Goal: Communication & Community: Answer question/provide support

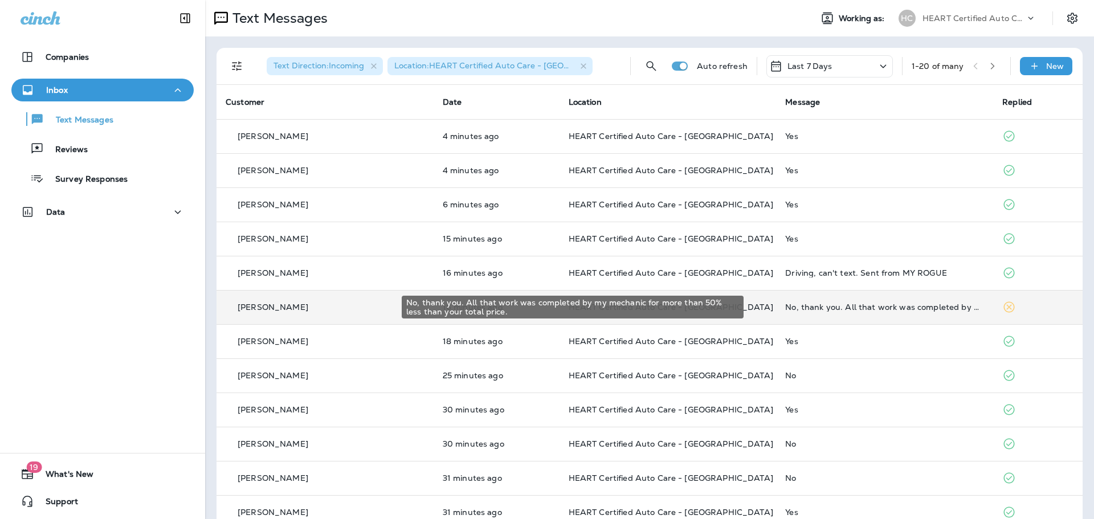
click at [811, 307] on div "No, thank you. All that work was completed by my mechanic for more than 50% les…" at bounding box center [884, 307] width 199 height 9
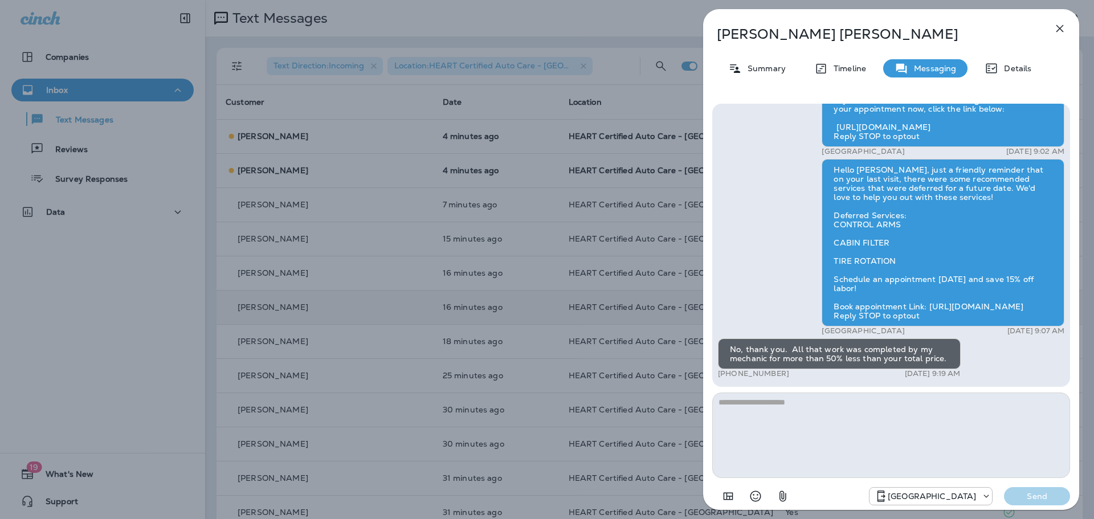
click at [1058, 26] on icon "button" at bounding box center [1060, 28] width 7 height 7
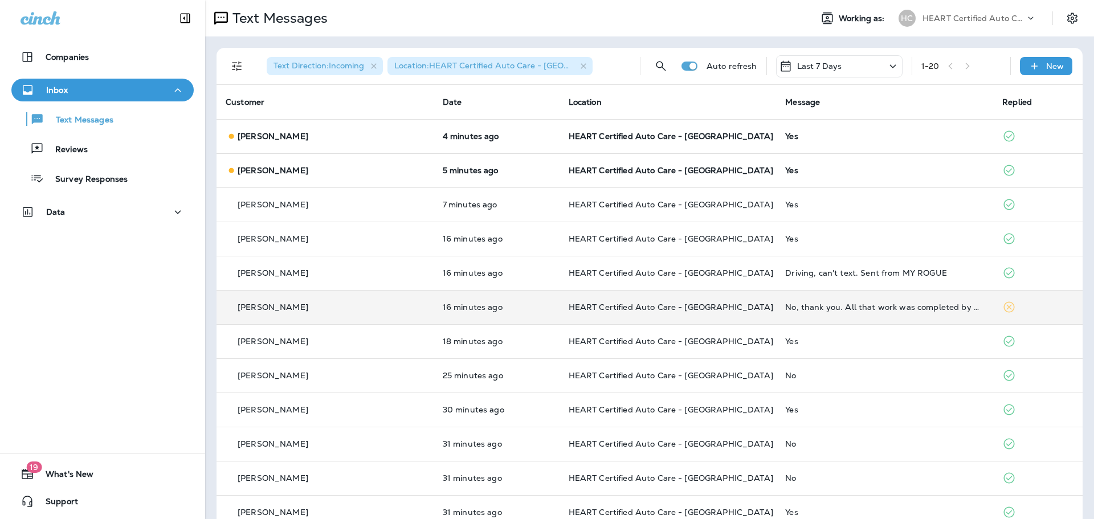
click at [790, 300] on td "No, thank you. All that work was completed by my mechanic for more than 50% les…" at bounding box center [884, 307] width 217 height 34
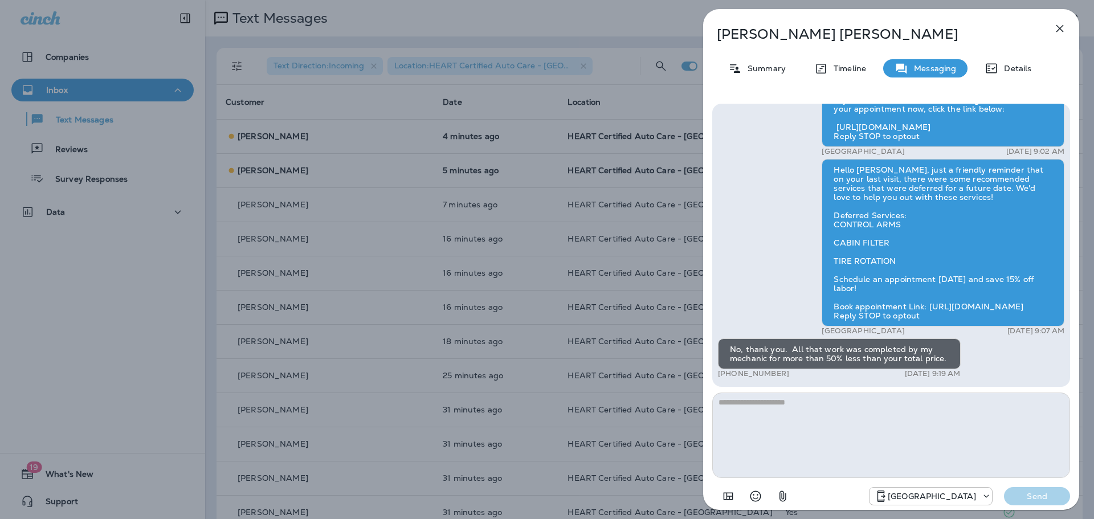
click at [907, 349] on div "No, thank you. All that work was completed by my mechanic for more than 50% les…" at bounding box center [839, 354] width 243 height 31
click at [759, 496] on icon "Select an emoji" at bounding box center [756, 497] width 14 height 14
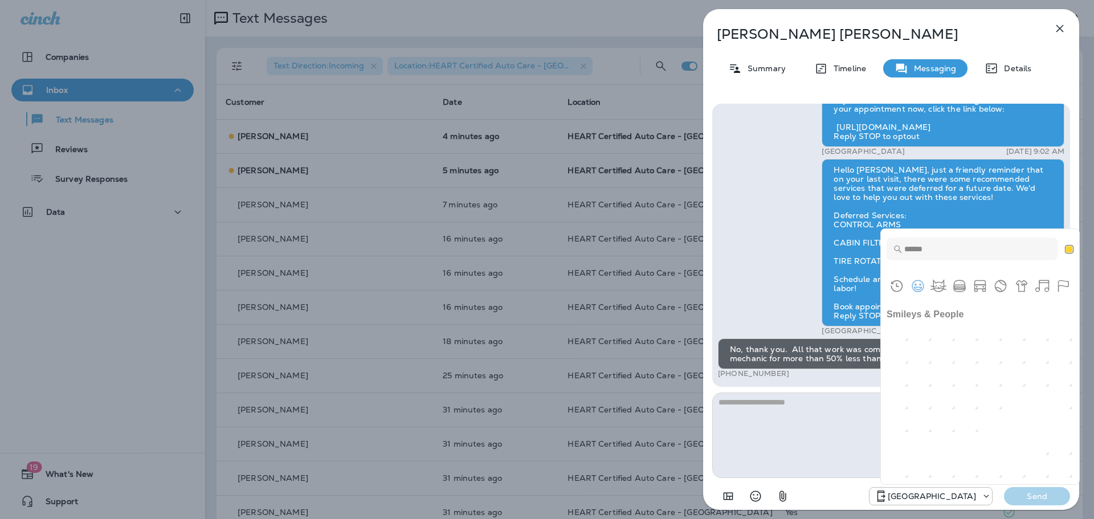
scroll to position [513, 0]
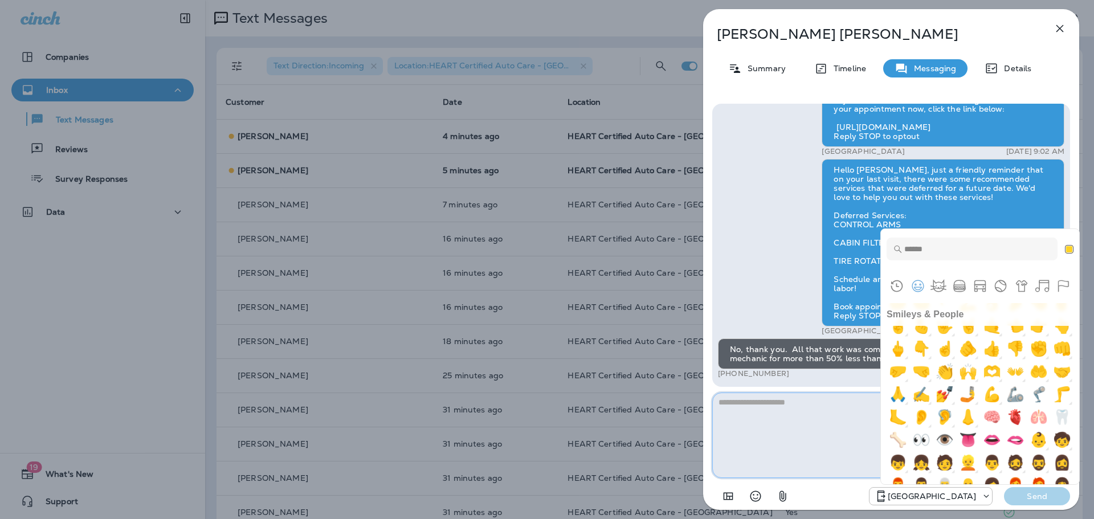
click at [762, 424] on textarea at bounding box center [891, 435] width 358 height 85
click at [855, 251] on div "Hello [PERSON_NAME], just a friendly reminder that on your last visit, there we…" at bounding box center [943, 243] width 243 height 168
click at [804, 433] on textarea at bounding box center [891, 435] width 358 height 85
click at [894, 242] on input "Type to search for an emoji" at bounding box center [972, 249] width 171 height 23
click at [1073, 250] on button "Skin tone NEUTRAL" at bounding box center [1069, 249] width 9 height 9
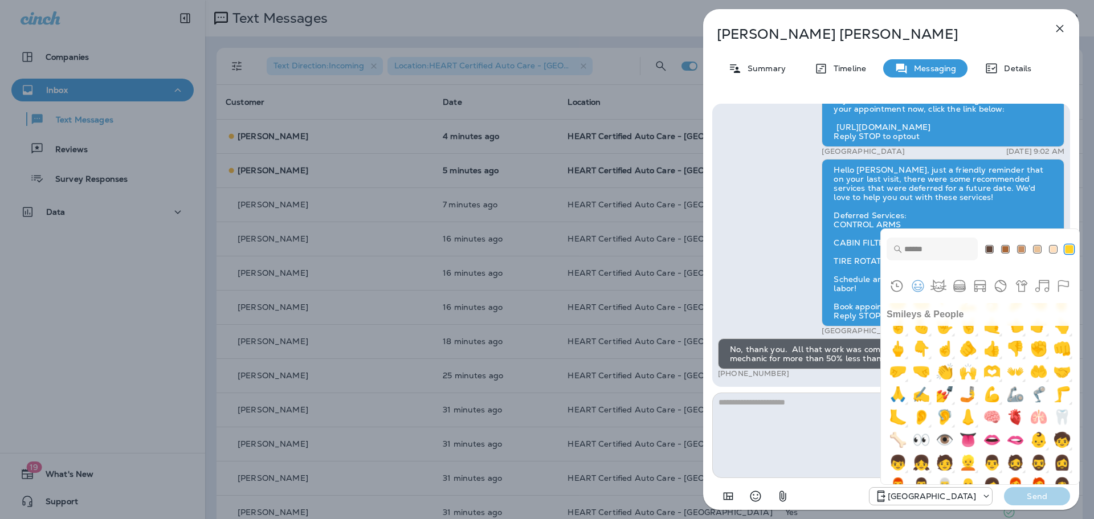
click at [1065, 235] on div at bounding box center [980, 249] width 198 height 40
click at [755, 490] on icon "Select an emoji" at bounding box center [756, 497] width 14 height 14
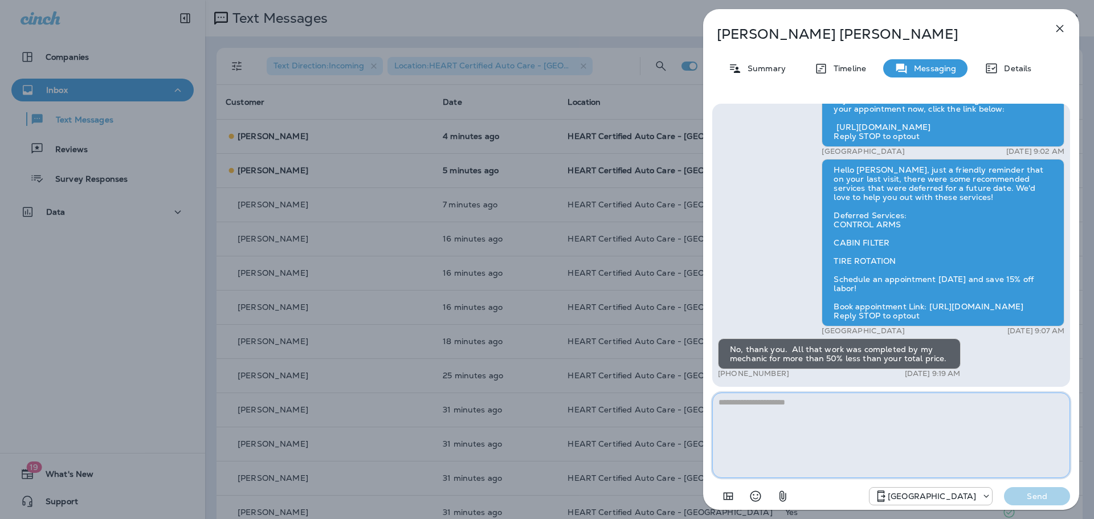
click at [817, 408] on textarea at bounding box center [891, 435] width 358 height 85
click at [818, 408] on textarea at bounding box center [891, 435] width 358 height 85
drag, startPoint x: 846, startPoint y: 358, endPoint x: 939, endPoint y: 361, distance: 93.5
click at [939, 361] on div "No, thank you. All that work was completed by my mechanic for more than 50% les…" at bounding box center [839, 354] width 243 height 31
click at [940, 361] on div "No, thank you. All that work was completed by my mechanic for more than 50% les…" at bounding box center [839, 354] width 243 height 31
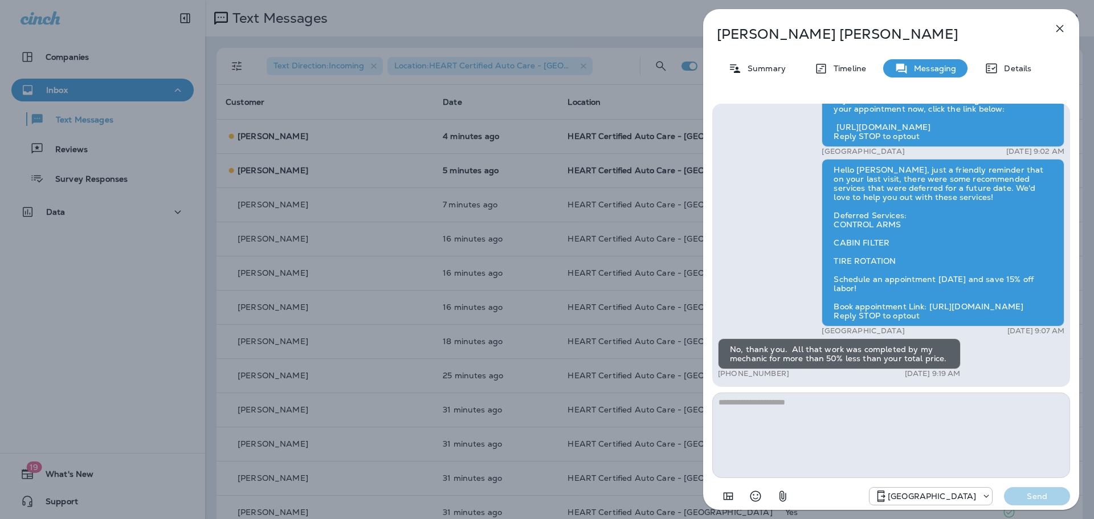
drag, startPoint x: 943, startPoint y: 359, endPoint x: 731, endPoint y: 349, distance: 212.8
click at [731, 349] on div "No, thank you. All that work was completed by my mechanic for more than 50% les…" at bounding box center [839, 354] width 243 height 31
drag, startPoint x: 761, startPoint y: 351, endPoint x: 930, endPoint y: 359, distance: 168.9
click at [930, 359] on div "No, thank you. All that work was completed by my mechanic for more than 50% les…" at bounding box center [839, 354] width 243 height 31
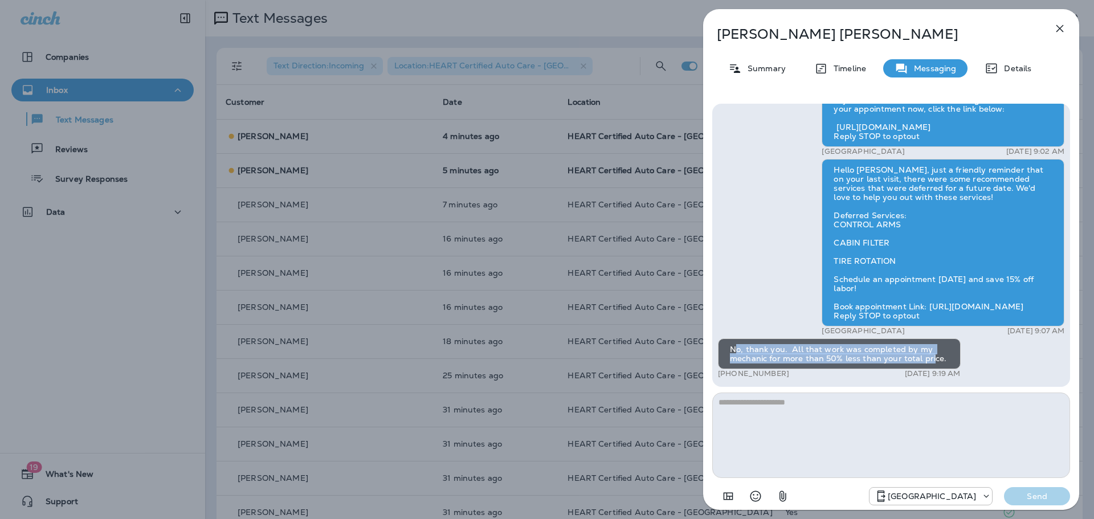
click at [930, 359] on div "No, thank you. All that work was completed by my mechanic for more than 50% les…" at bounding box center [839, 354] width 243 height 31
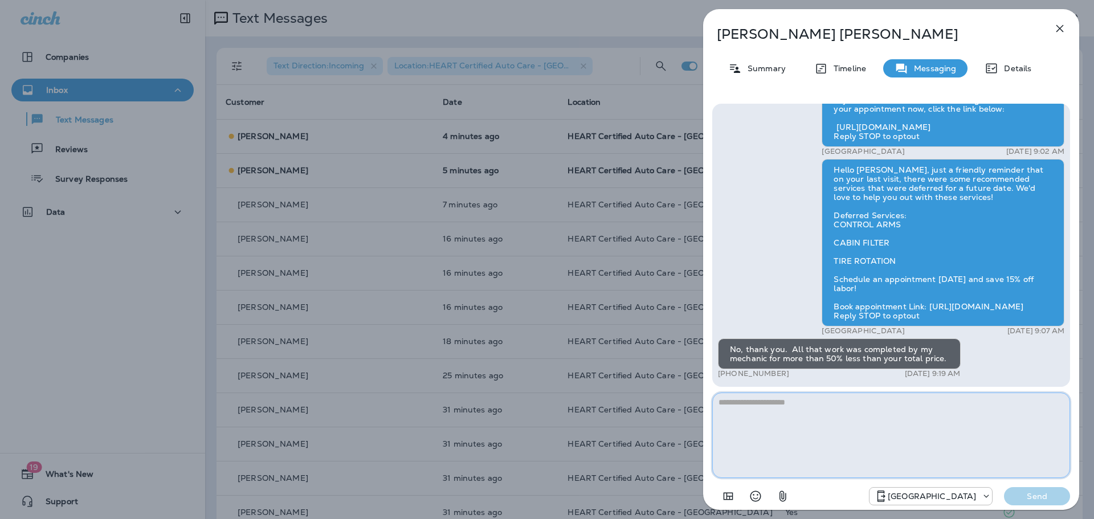
click at [872, 411] on textarea at bounding box center [891, 435] width 358 height 85
click at [874, 411] on textarea "**********" at bounding box center [891, 435] width 358 height 85
click at [761, 400] on textarea "**********" at bounding box center [891, 435] width 358 height 85
type textarea "**********"
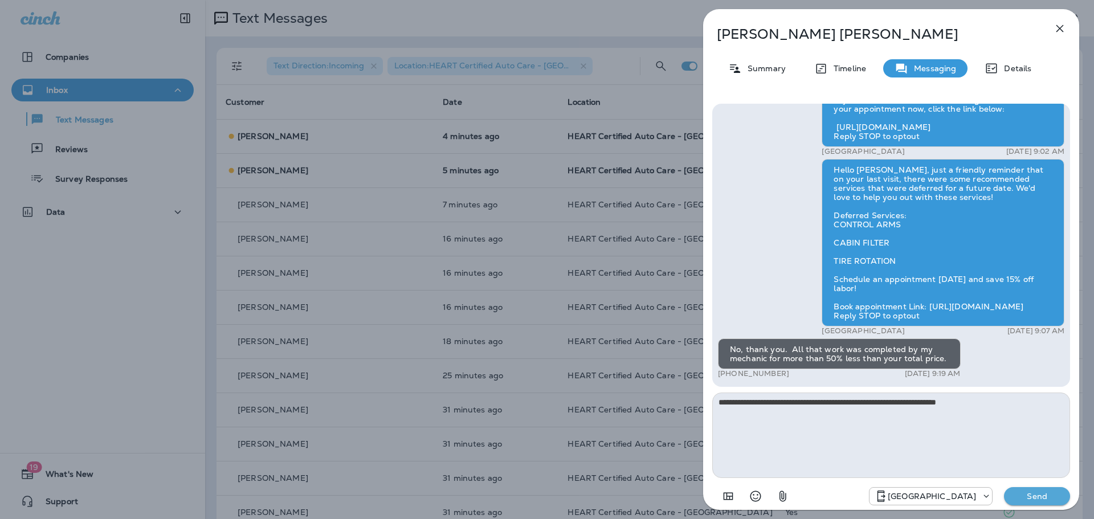
click at [1030, 491] on p "Send" at bounding box center [1037, 496] width 48 height 10
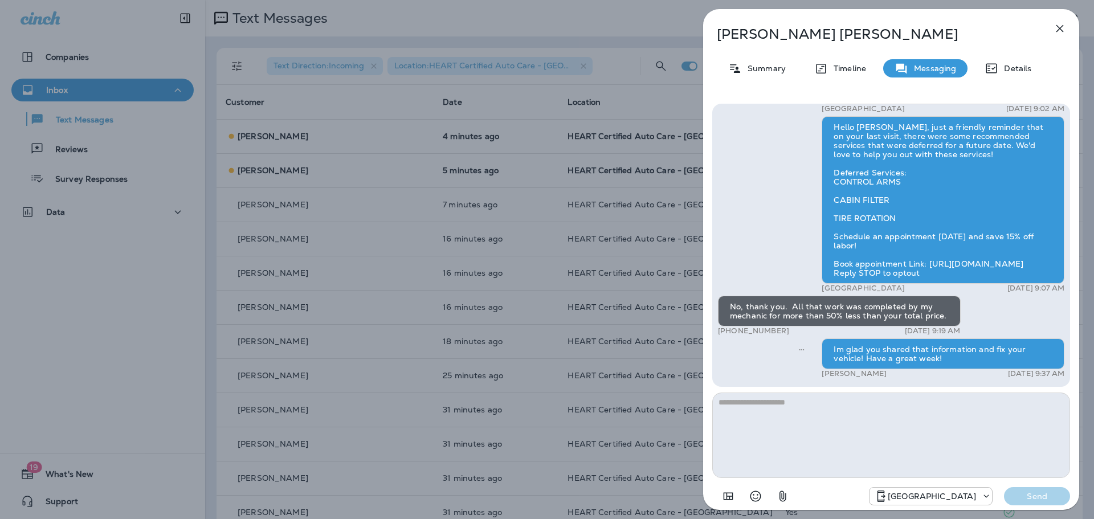
click at [1062, 19] on button "button" at bounding box center [1060, 28] width 23 height 23
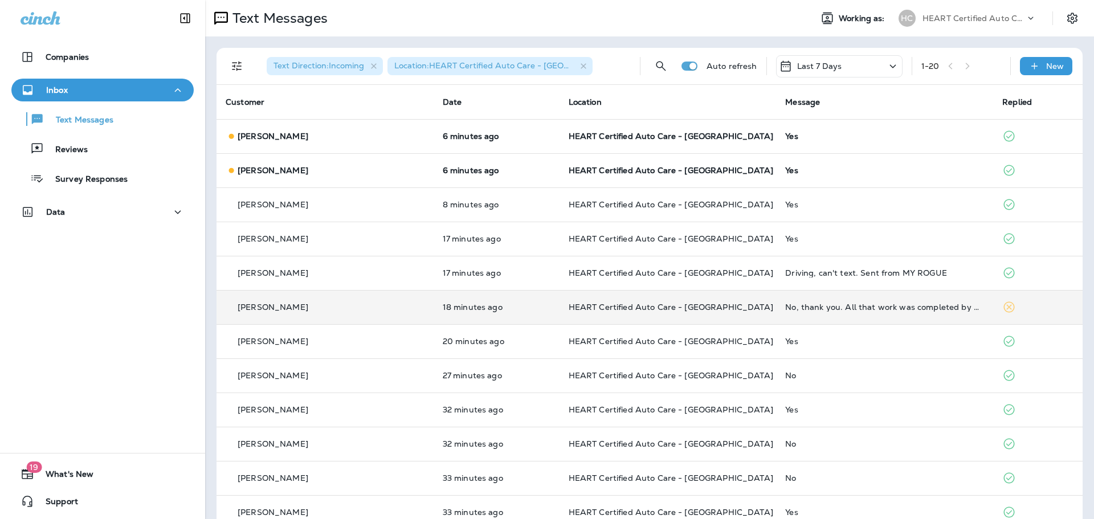
click at [873, 299] on td "No, thank you. All that work was completed by my mechanic for more than 50% les…" at bounding box center [884, 307] width 217 height 34
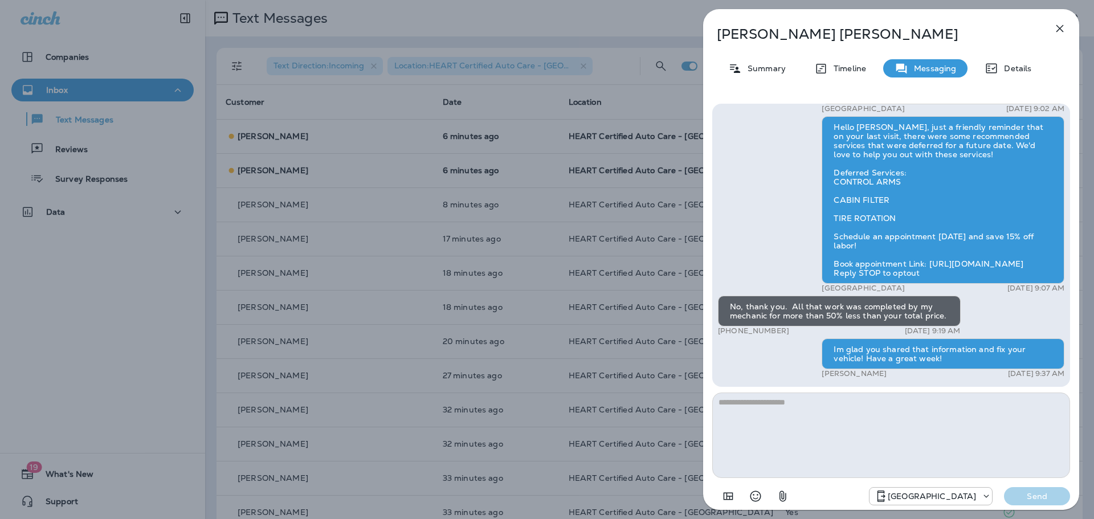
drag, startPoint x: 962, startPoint y: 360, endPoint x: 995, endPoint y: 361, distance: 33.1
click at [995, 361] on div "Im glad you shared that information and fix your vehicle! Have a great week!" at bounding box center [943, 354] width 243 height 31
click at [995, 360] on div "Im glad you shared that information and fix your vehicle! Have a great week!" at bounding box center [943, 354] width 243 height 31
click at [907, 409] on textarea at bounding box center [891, 435] width 358 height 85
click at [894, 402] on textarea at bounding box center [891, 435] width 358 height 85
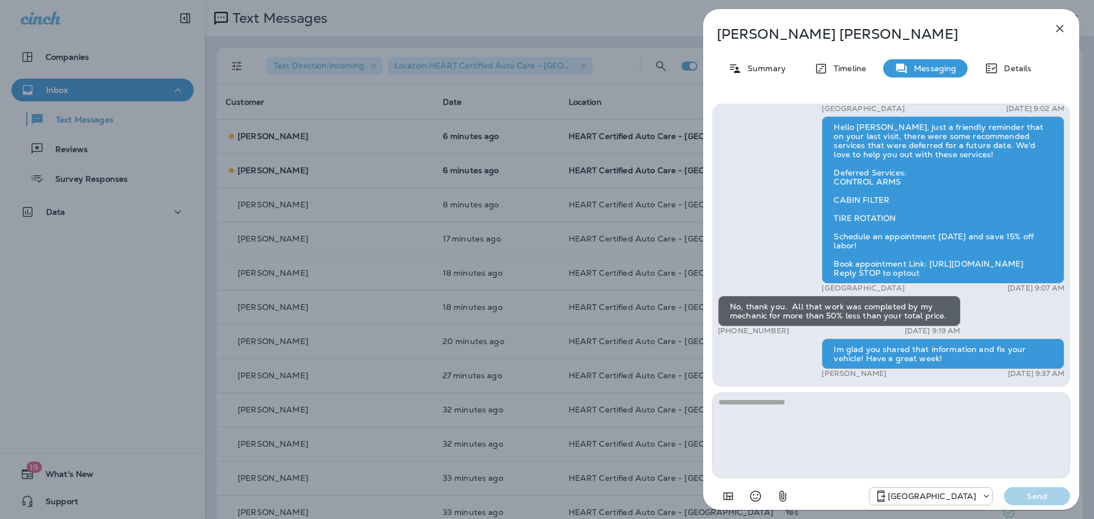
click at [1054, 34] on icon "button" at bounding box center [1060, 29] width 14 height 14
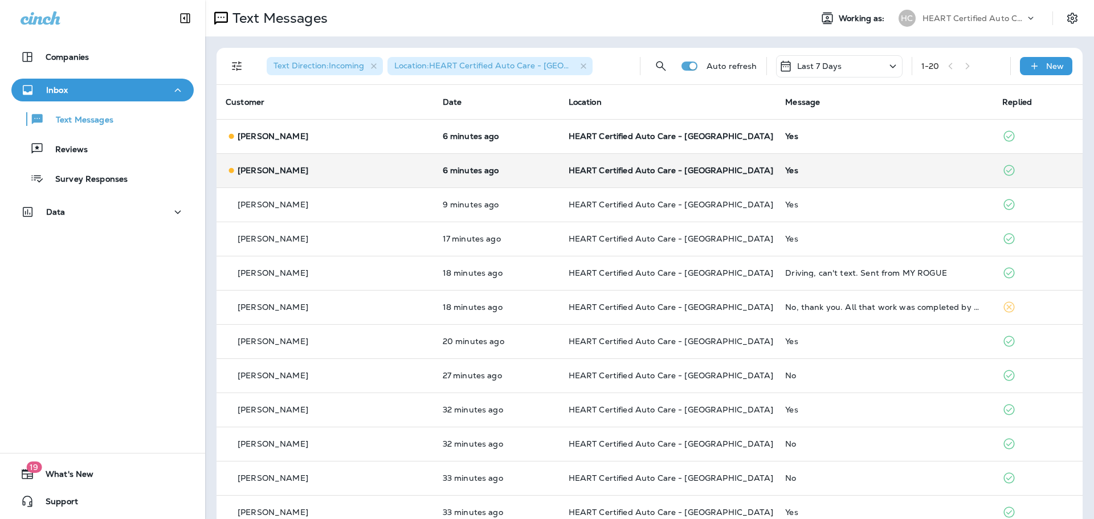
click at [720, 177] on td "HEART Certified Auto Care - [GEOGRAPHIC_DATA]" at bounding box center [668, 170] width 217 height 34
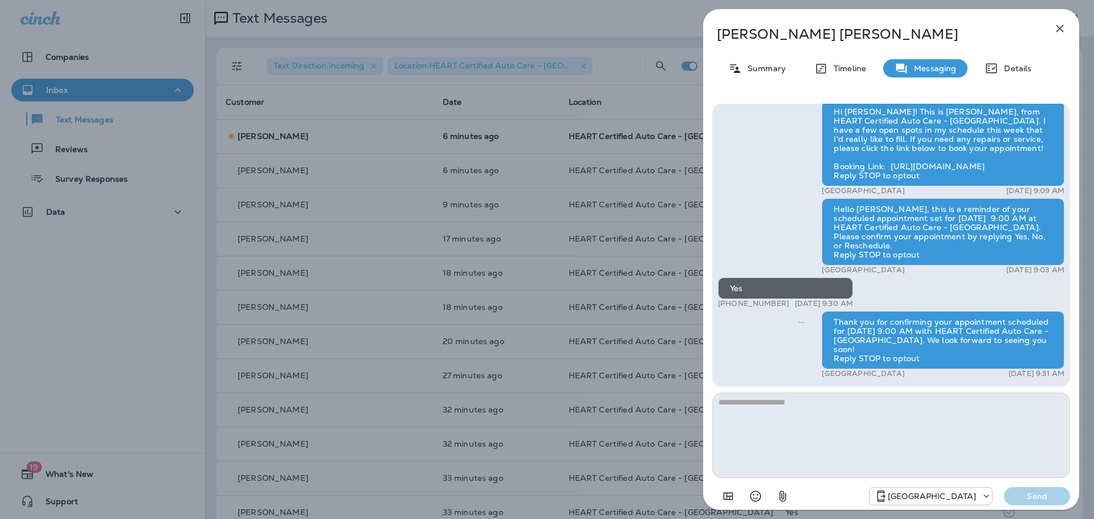
click at [1053, 27] on icon "button" at bounding box center [1060, 29] width 14 height 14
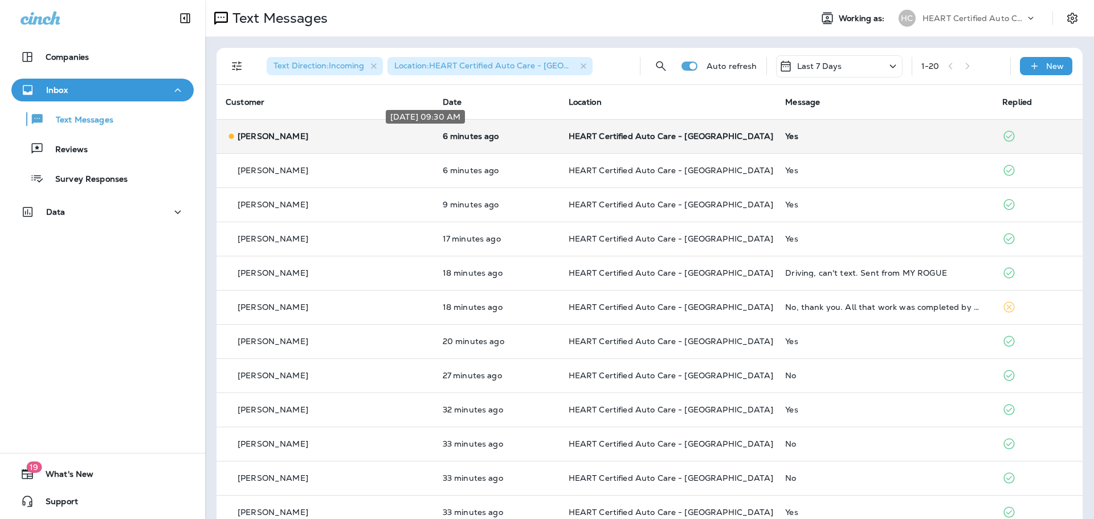
click at [496, 140] on p "6 minutes ago" at bounding box center [497, 136] width 108 height 9
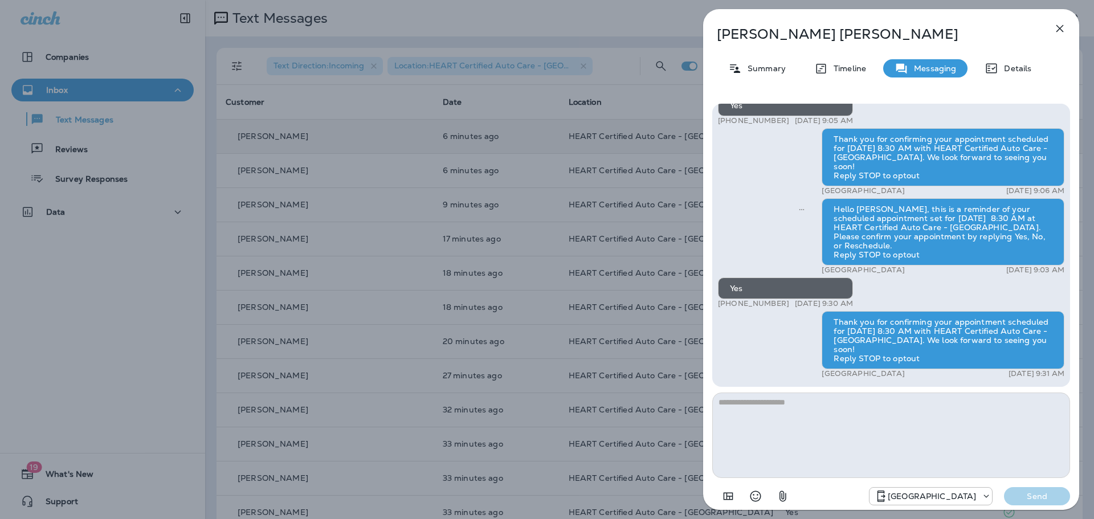
click at [1057, 19] on button "button" at bounding box center [1060, 28] width 23 height 23
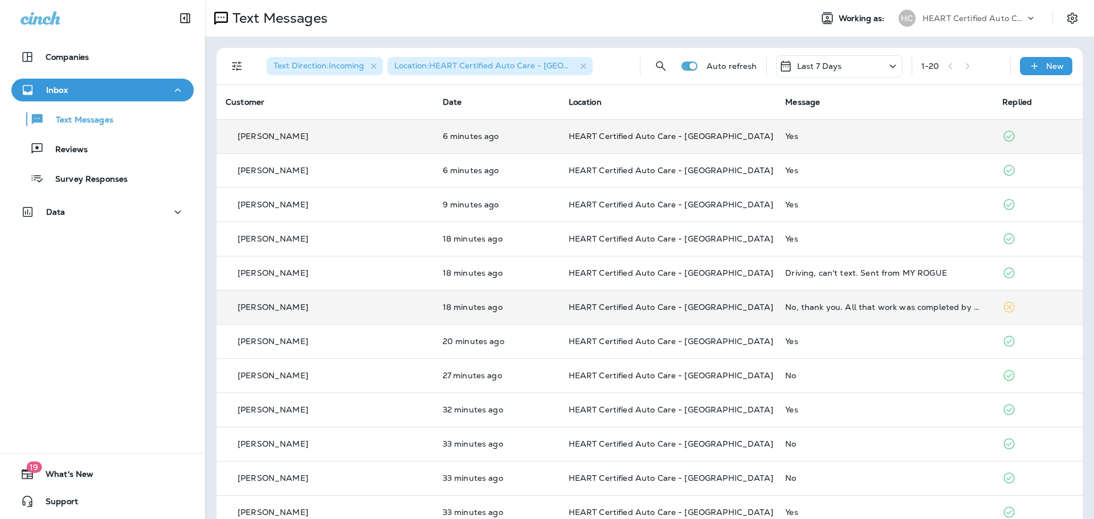
click at [633, 313] on td "HEART Certified Auto Care - [GEOGRAPHIC_DATA]" at bounding box center [668, 307] width 217 height 34
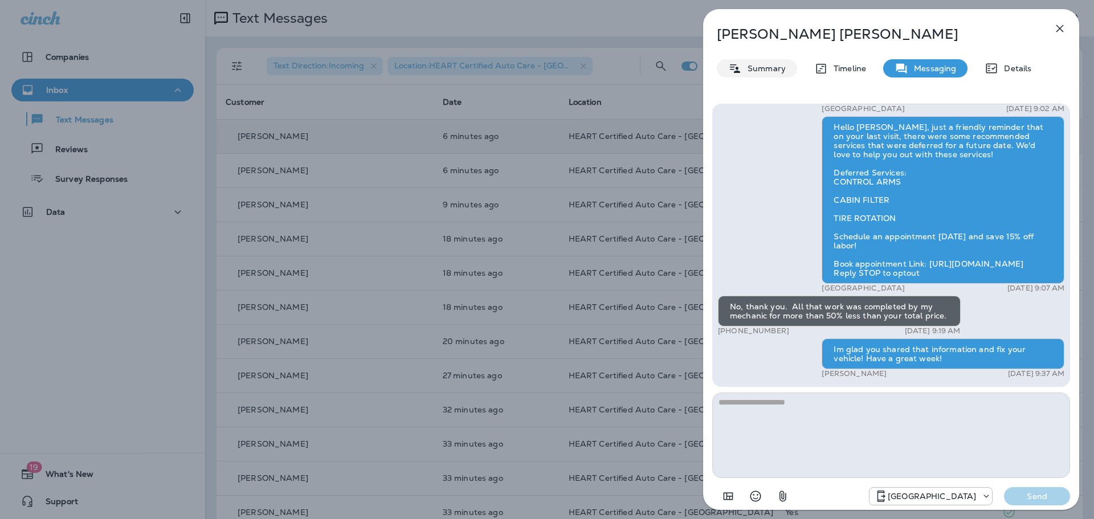
click at [742, 71] on p "Summary" at bounding box center [764, 68] width 44 height 9
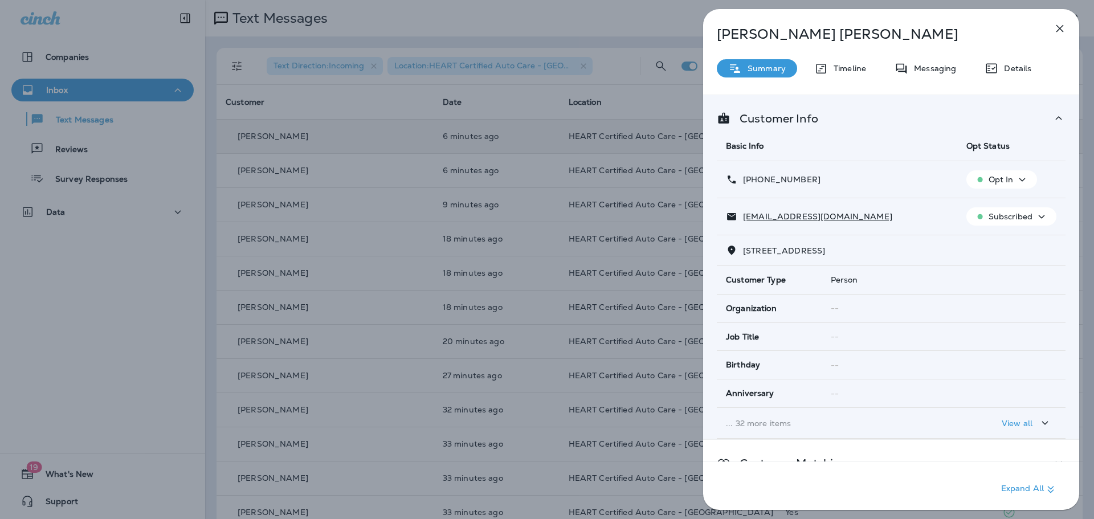
click at [990, 178] on p "Opt In" at bounding box center [1001, 179] width 25 height 9
click at [988, 206] on p "Opt out" at bounding box center [993, 206] width 31 height 9
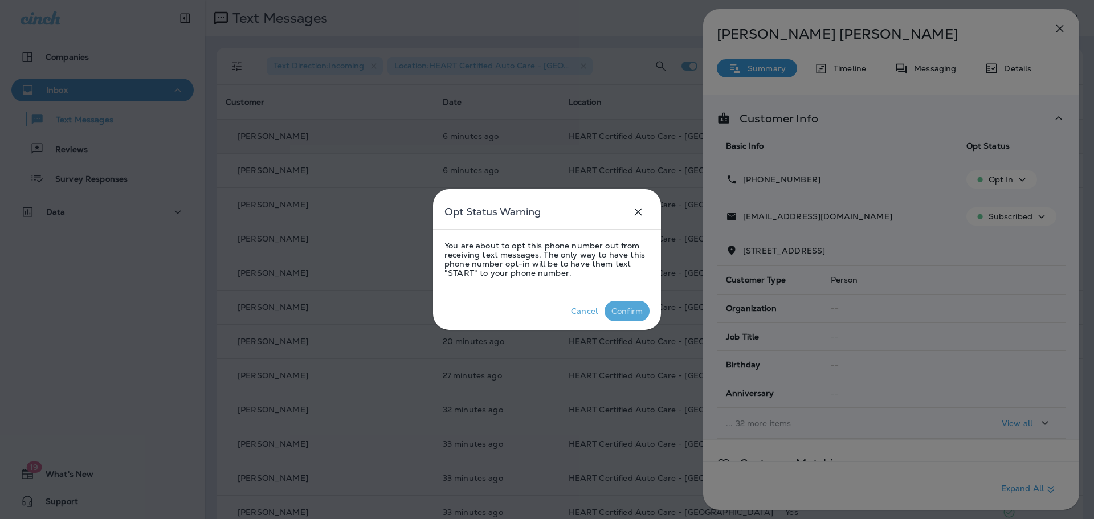
click at [620, 312] on div "Confirm" at bounding box center [627, 311] width 31 height 9
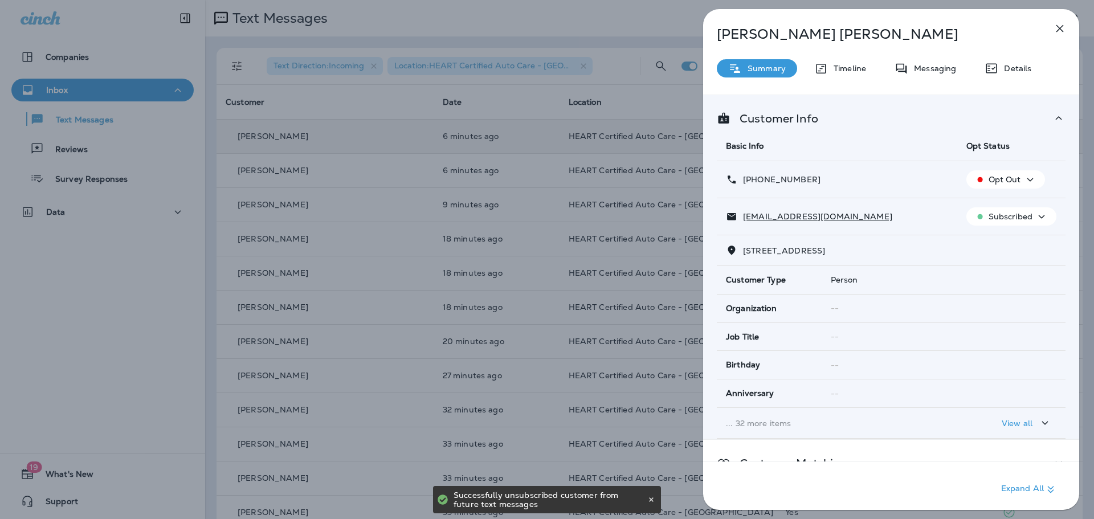
click at [1026, 217] on p "Subscribed" at bounding box center [1011, 216] width 44 height 9
click at [1017, 241] on p "Unsubscribe" at bounding box center [1013, 243] width 50 height 9
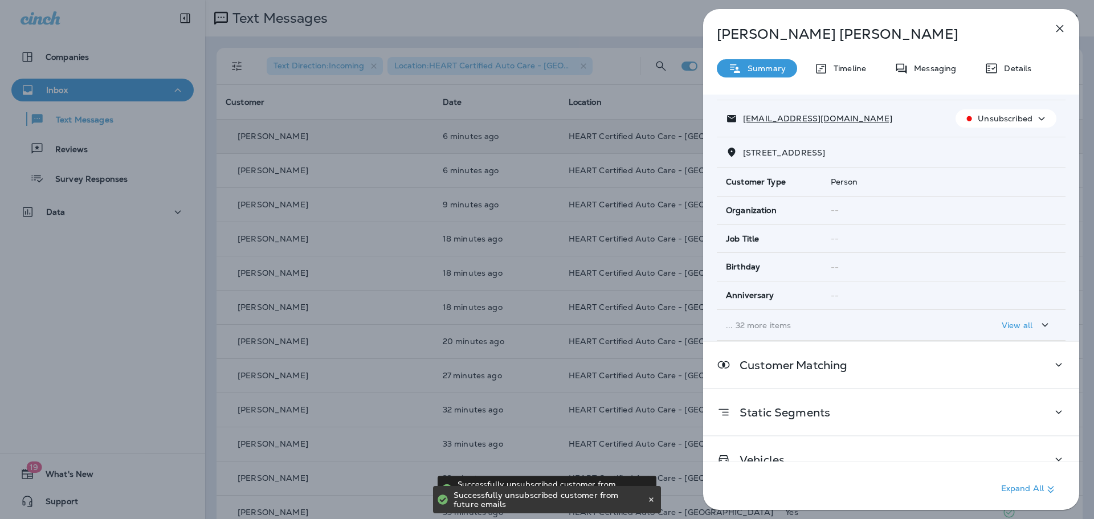
scroll to position [120, 0]
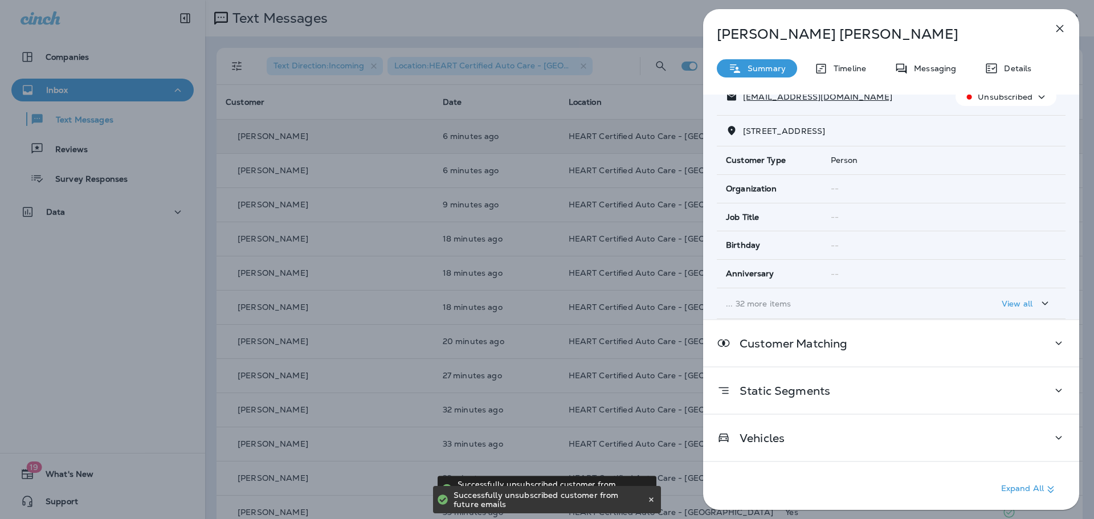
click at [1053, 26] on button "button" at bounding box center [1060, 28] width 23 height 23
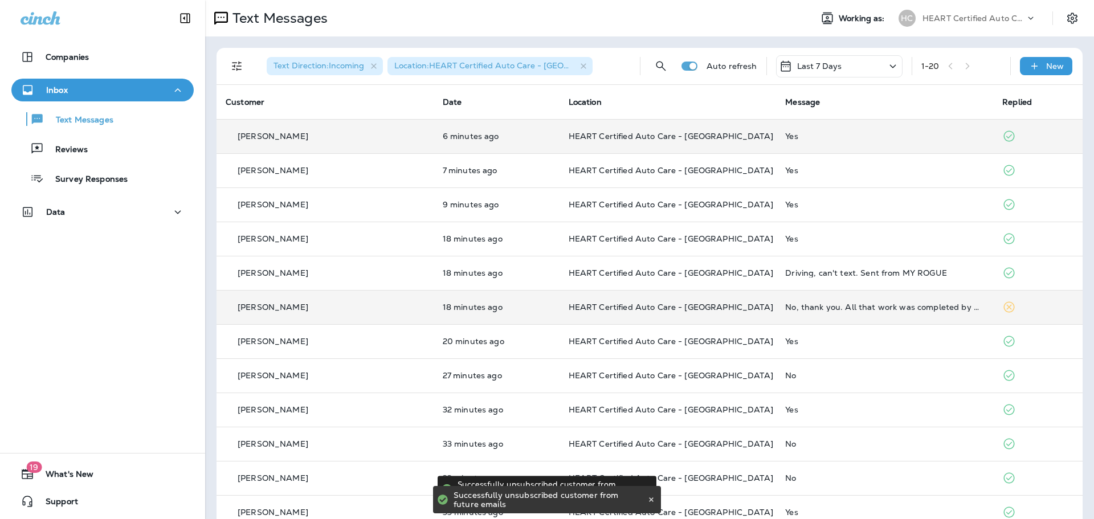
click at [776, 304] on td "No, thank you. All that work was completed by my mechanic for more than 50% les…" at bounding box center [884, 307] width 217 height 34
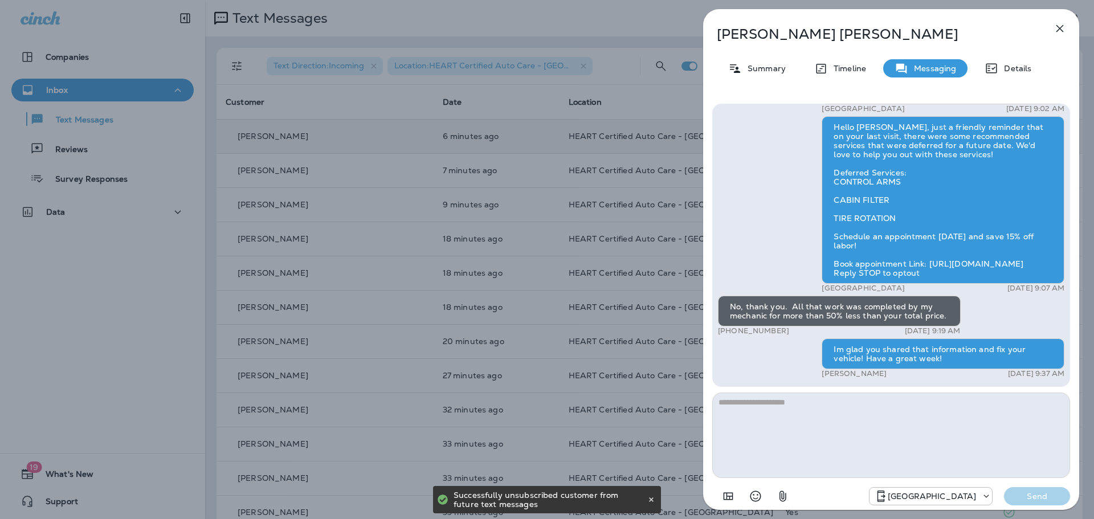
click at [1062, 27] on icon "button" at bounding box center [1060, 28] width 7 height 7
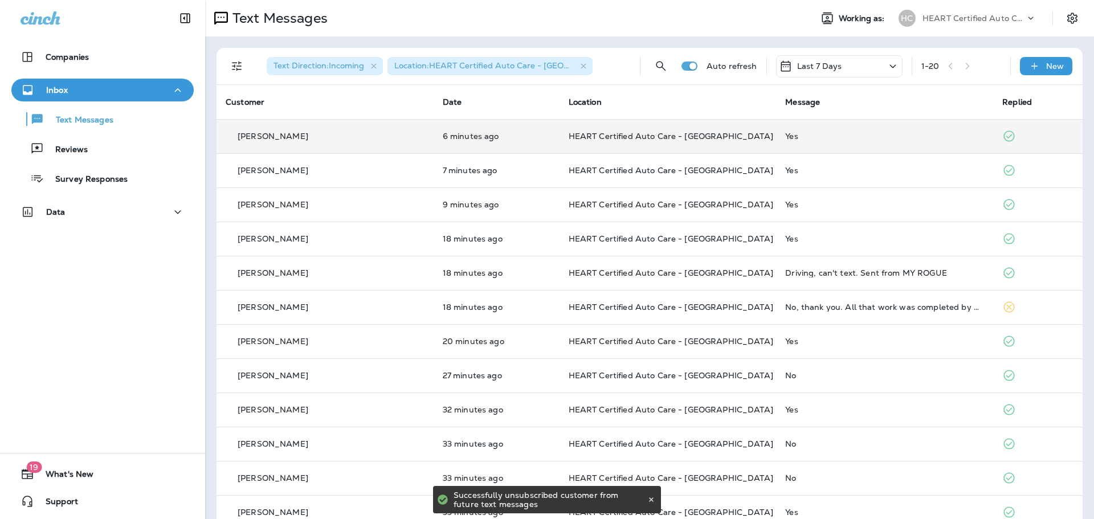
click at [121, 86] on div "Inbox" at bounding box center [103, 90] width 164 height 14
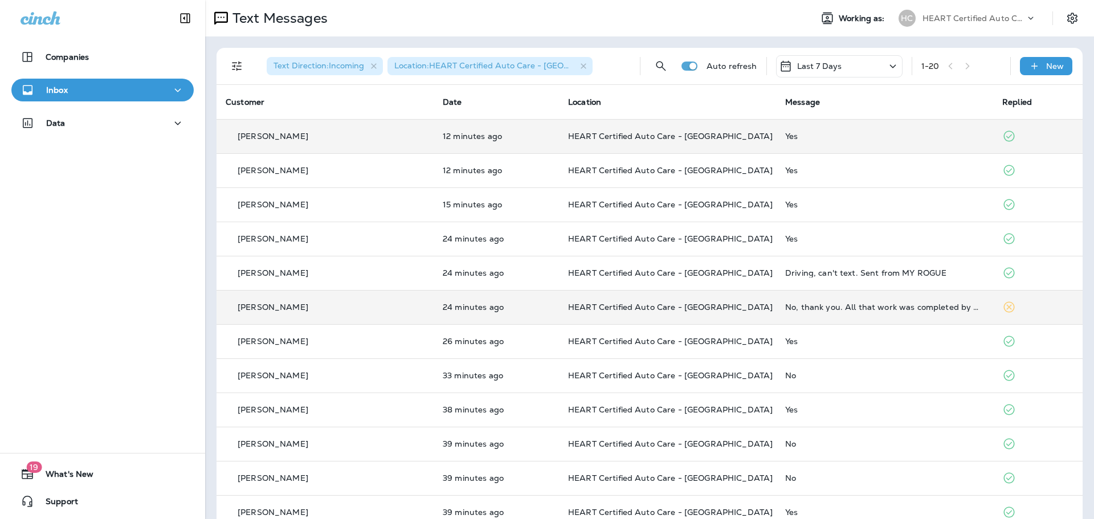
click at [787, 301] on td "No, thank you. All that work was completed by my mechanic for more than 50% les…" at bounding box center [884, 307] width 217 height 34
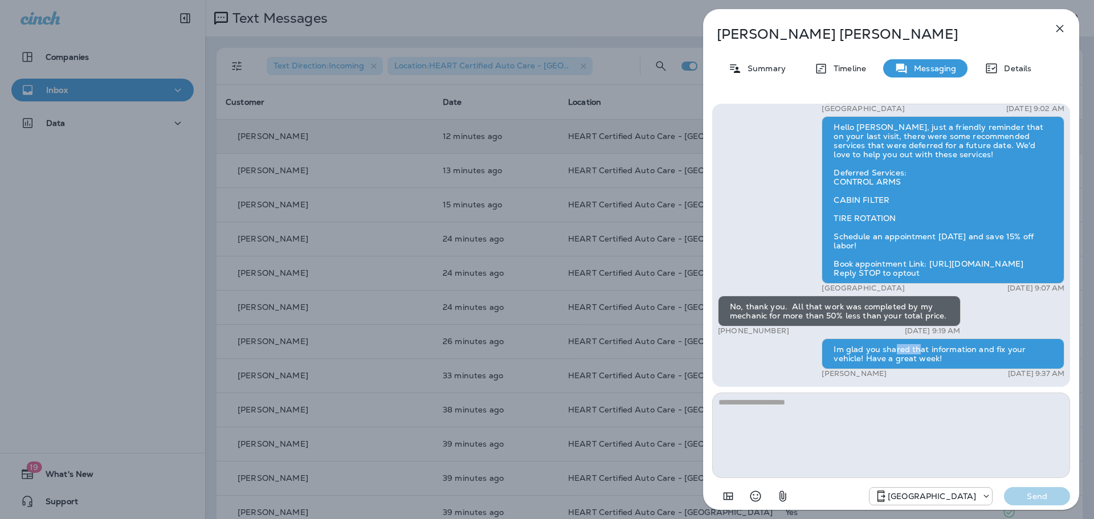
drag, startPoint x: 895, startPoint y: 351, endPoint x: 918, endPoint y: 351, distance: 22.2
click at [918, 351] on div "Im glad you shared that information and fix your vehicle! Have a great week!" at bounding box center [943, 354] width 243 height 31
drag, startPoint x: 879, startPoint y: 351, endPoint x: 956, endPoint y: 362, distance: 77.7
click at [956, 362] on div "Im glad you shared that information and fix your vehicle! Have a great week!" at bounding box center [943, 354] width 243 height 31
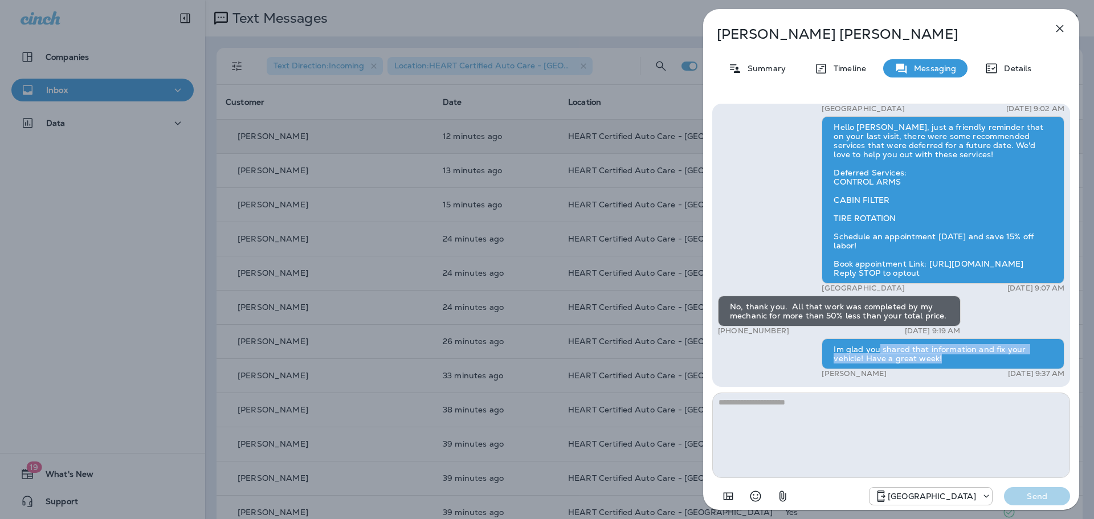
click at [956, 362] on div "Im glad you shared that information and fix your vehicle! Have a great week!" at bounding box center [943, 354] width 243 height 31
drag, startPoint x: 953, startPoint y: 357, endPoint x: 851, endPoint y: 352, distance: 102.7
click at [851, 352] on div "Im glad you shared that information and fix your vehicle! Have a great week!" at bounding box center [943, 354] width 243 height 31
click at [1059, 28] on icon "button" at bounding box center [1060, 29] width 14 height 14
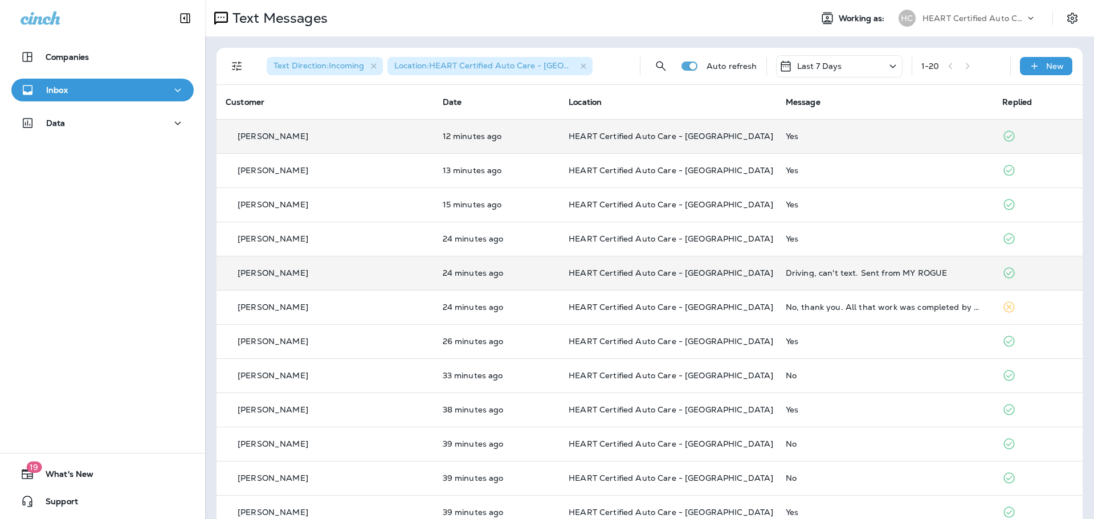
click at [824, 274] on div "Driving, can't text. Sent from MY ROGUE" at bounding box center [885, 272] width 199 height 9
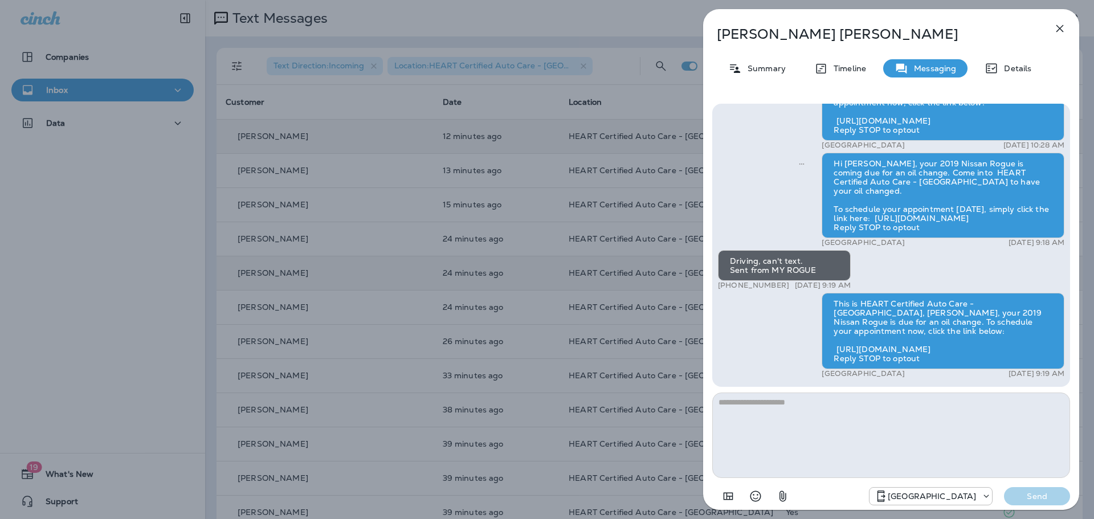
click at [1060, 25] on icon "button" at bounding box center [1060, 29] width 14 height 14
